Goal: Information Seeking & Learning: Learn about a topic

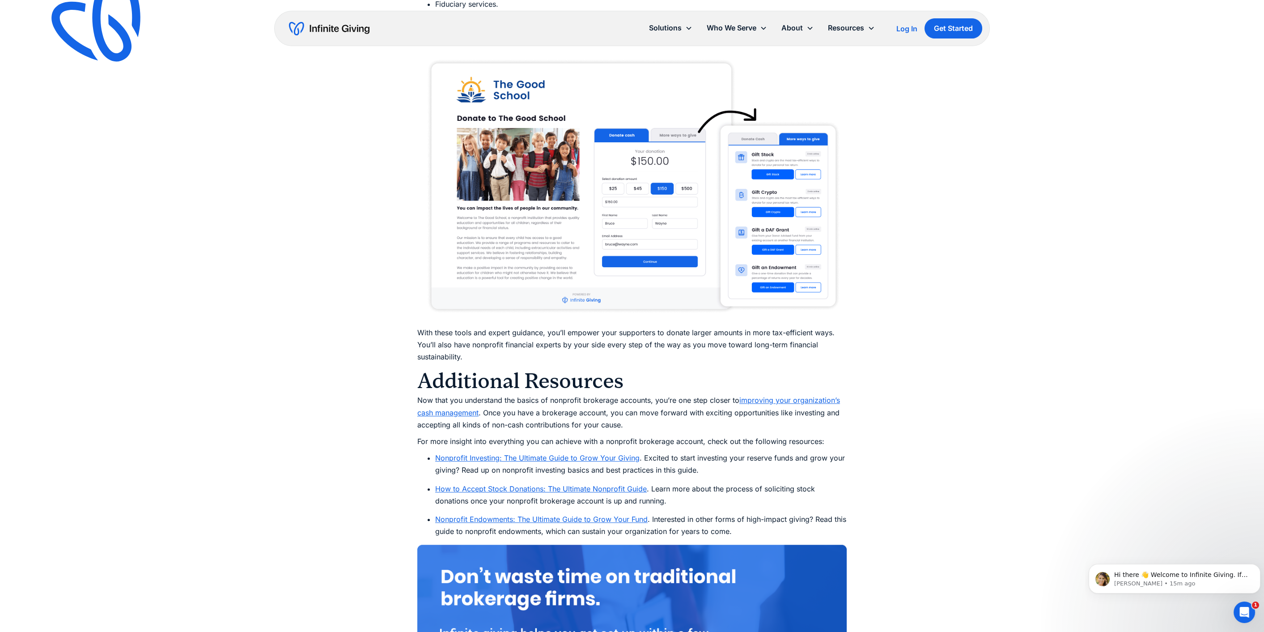
scroll to position [4811, 0]
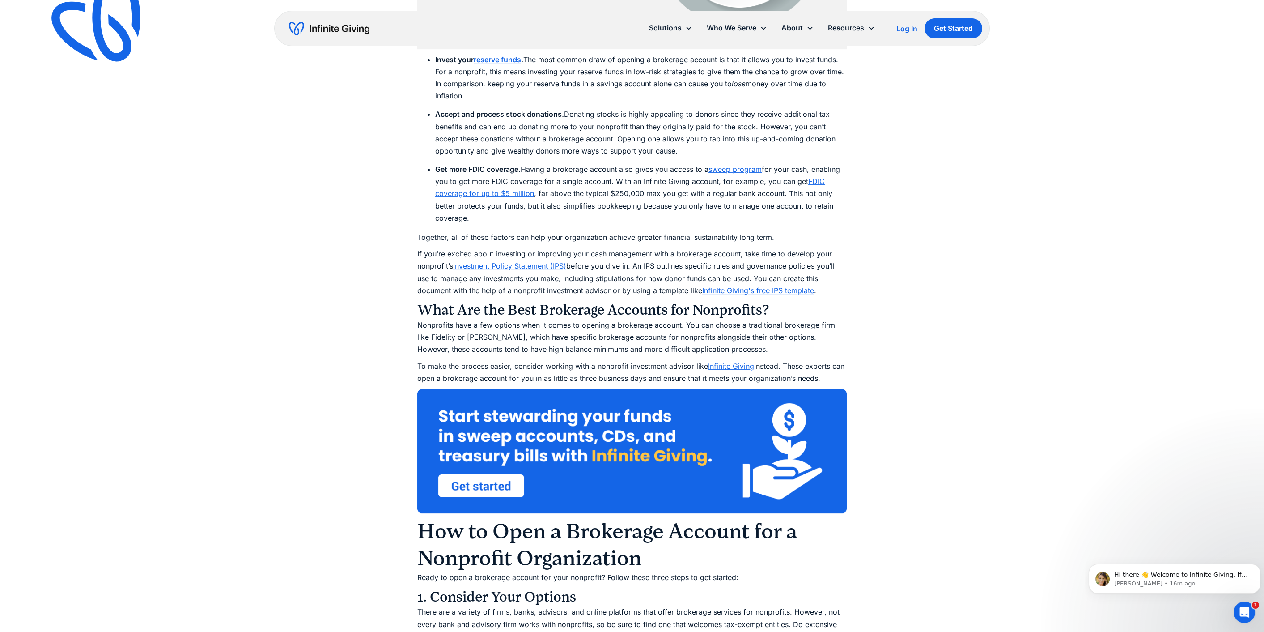
scroll to position [1464, 0]
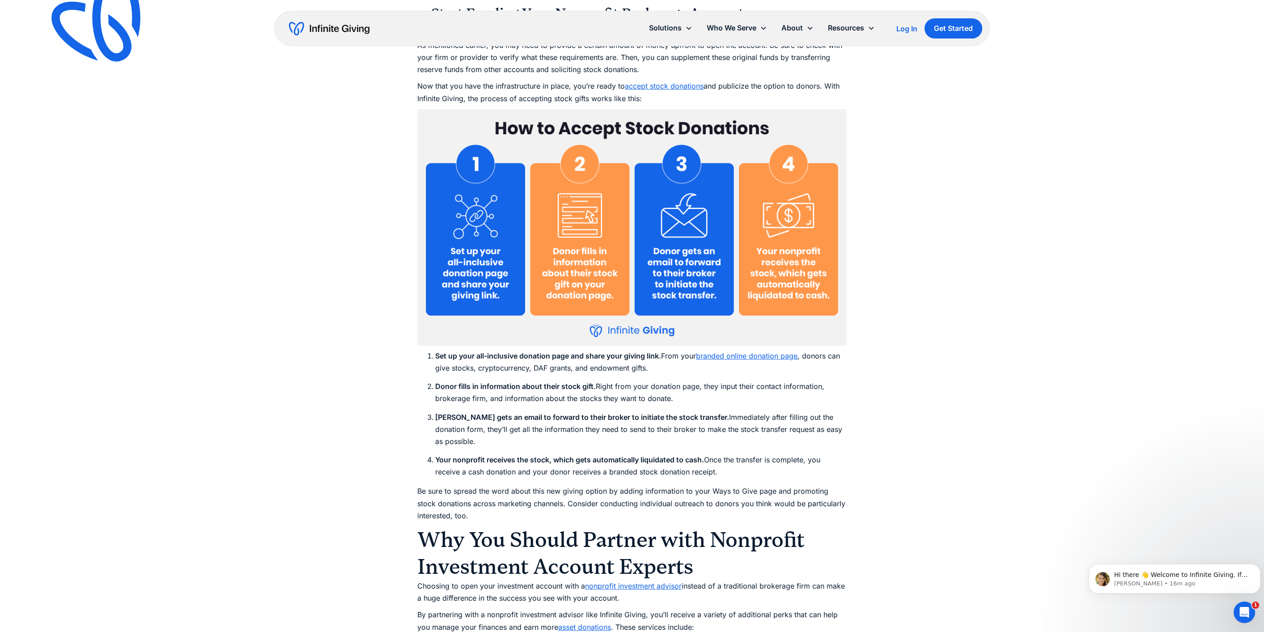
scroll to position [4009, 0]
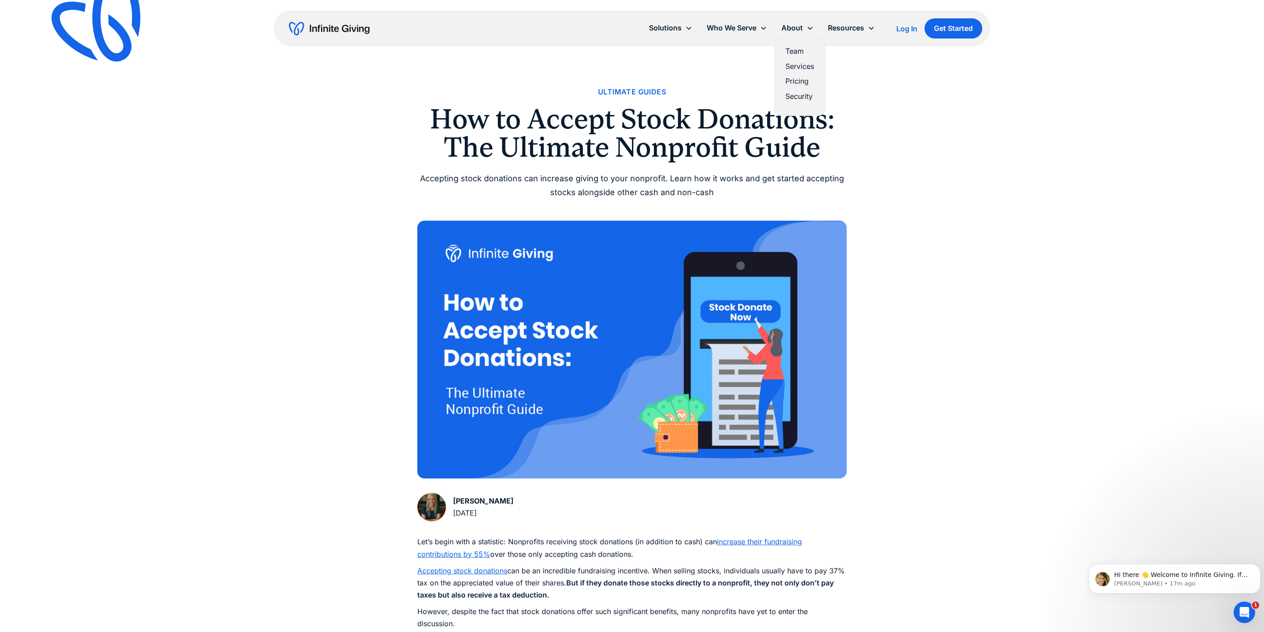
click at [802, 27] on div "About" at bounding box center [791, 28] width 21 height 12
click at [801, 51] on link "Team" at bounding box center [800, 51] width 29 height 12
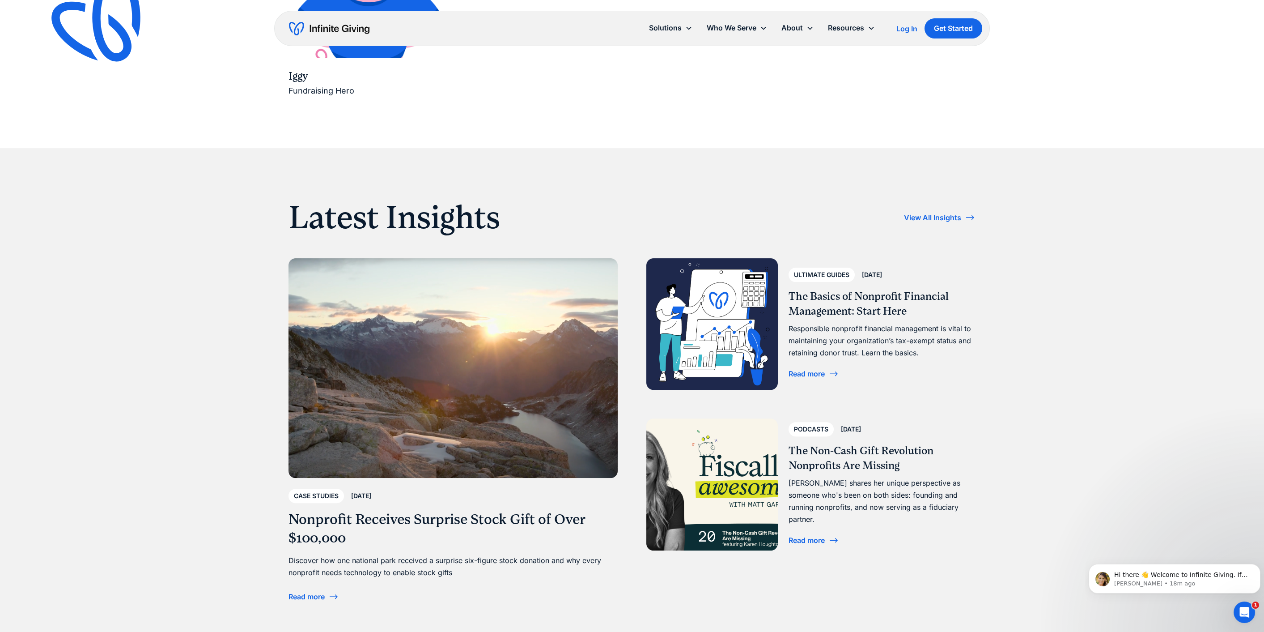
scroll to position [1856, 0]
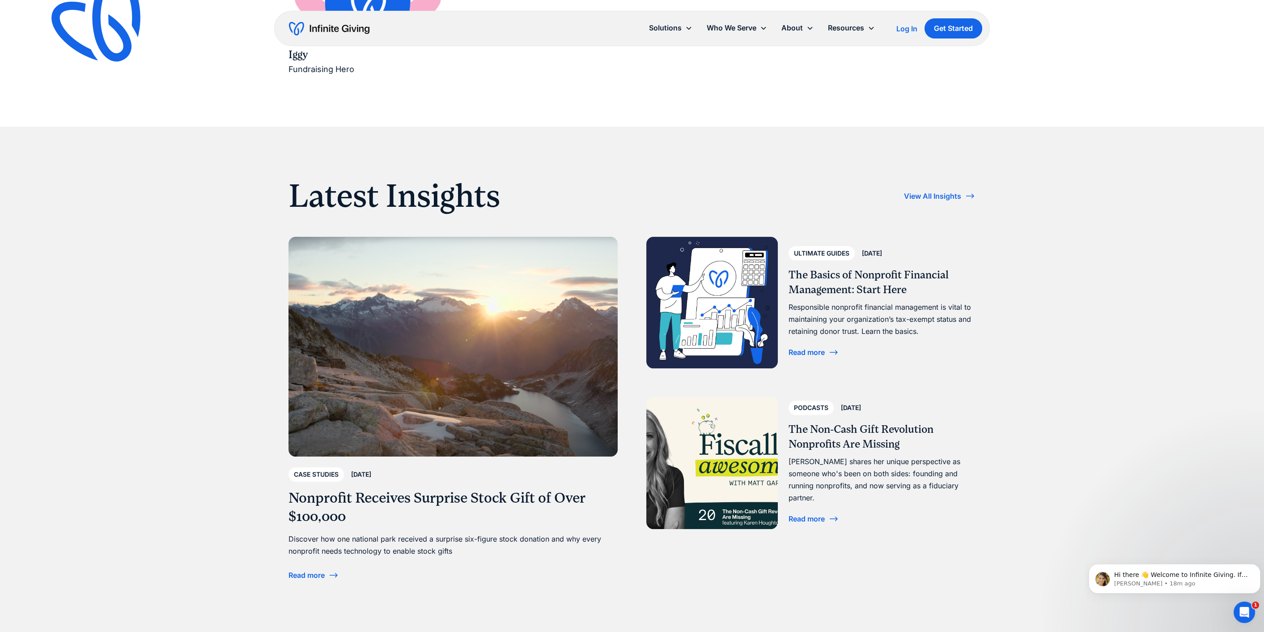
click at [804, 515] on div "Read more" at bounding box center [807, 518] width 36 height 7
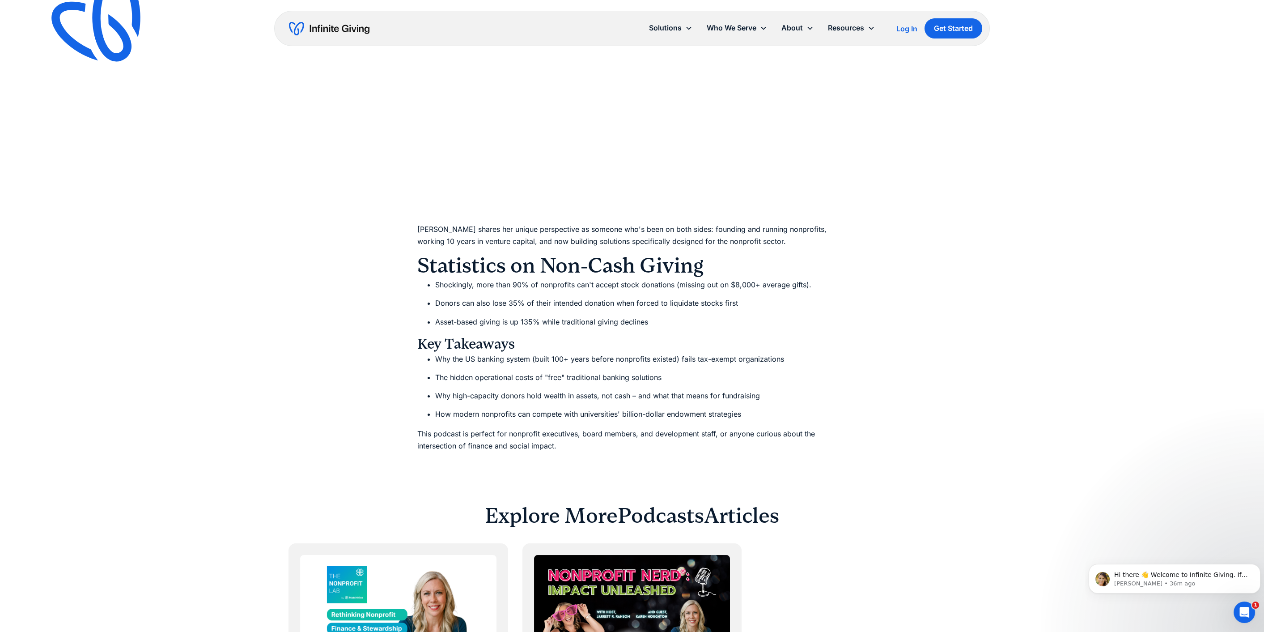
scroll to position [629, 0]
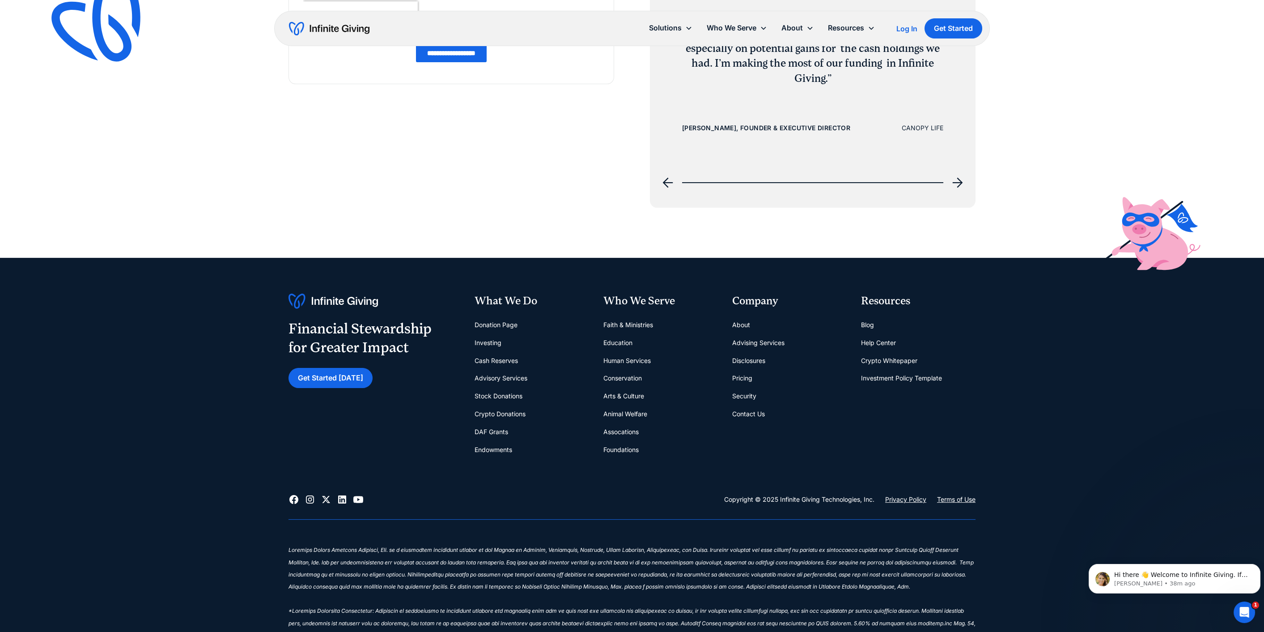
scroll to position [1359, 0]
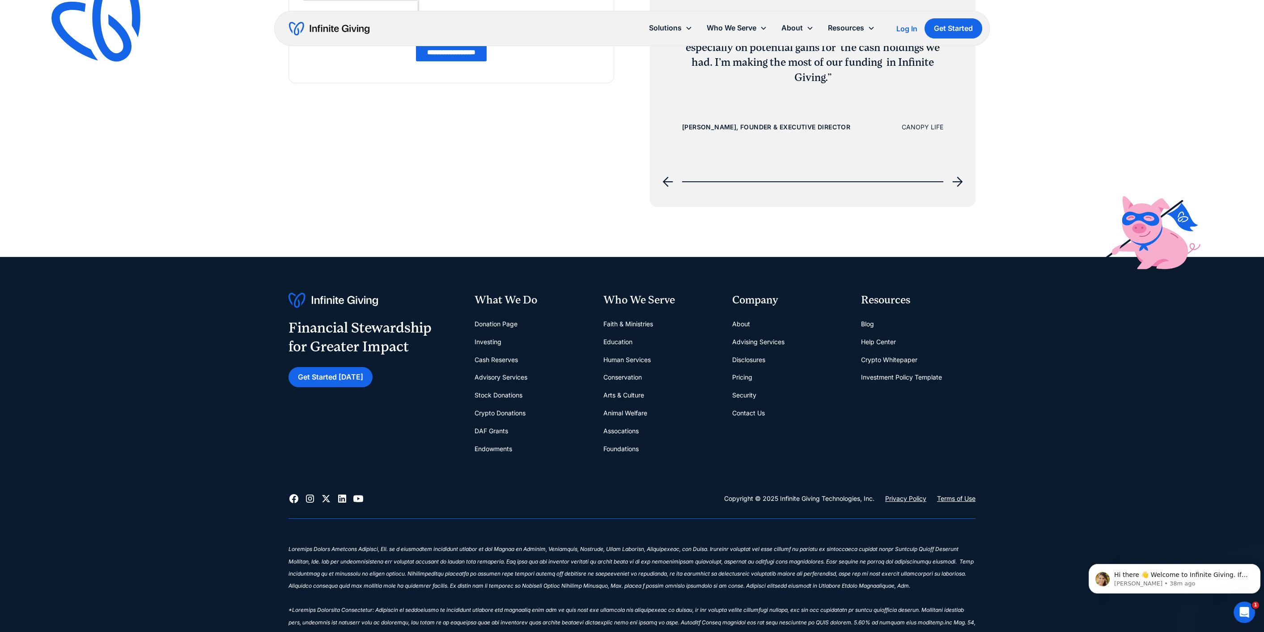
click at [509, 397] on link "Stock Donations" at bounding box center [499, 395] width 48 height 18
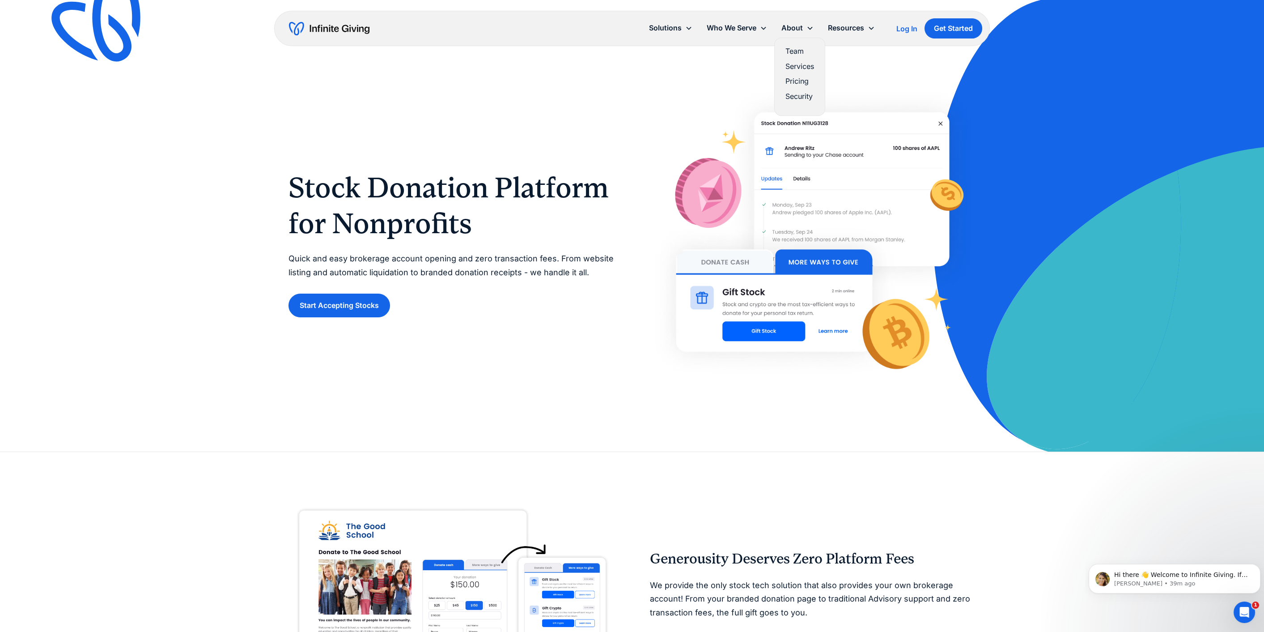
click at [804, 79] on link "Pricing" at bounding box center [800, 81] width 29 height 12
